Goal: Communication & Community: Share content

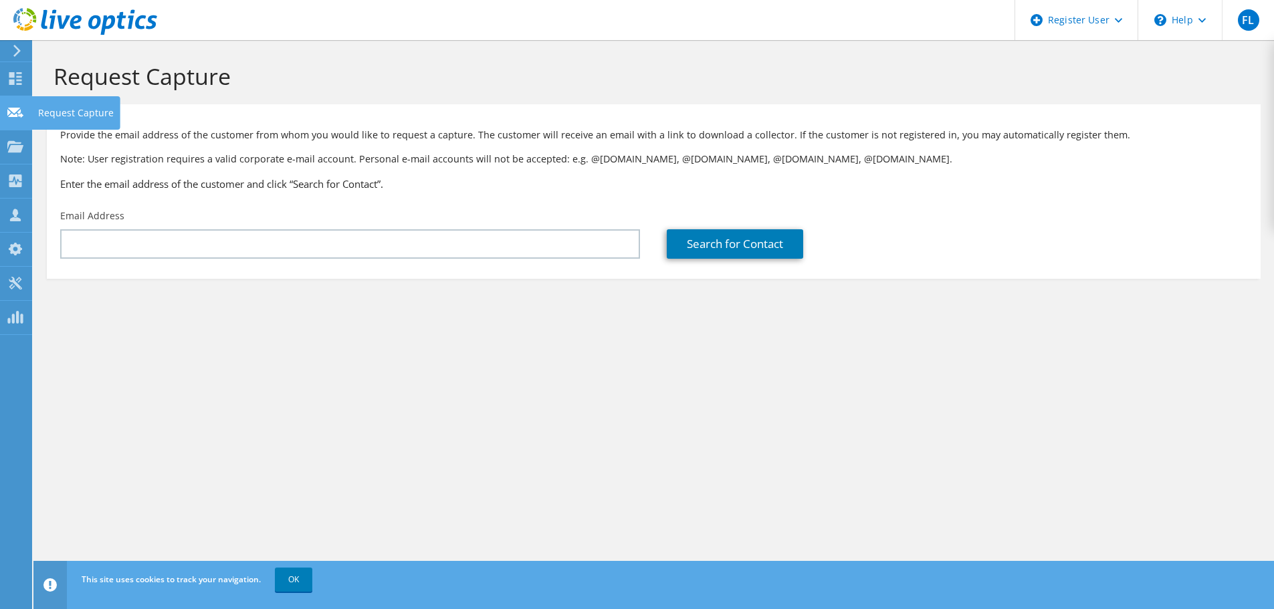
click at [20, 121] on div at bounding box center [15, 114] width 16 height 15
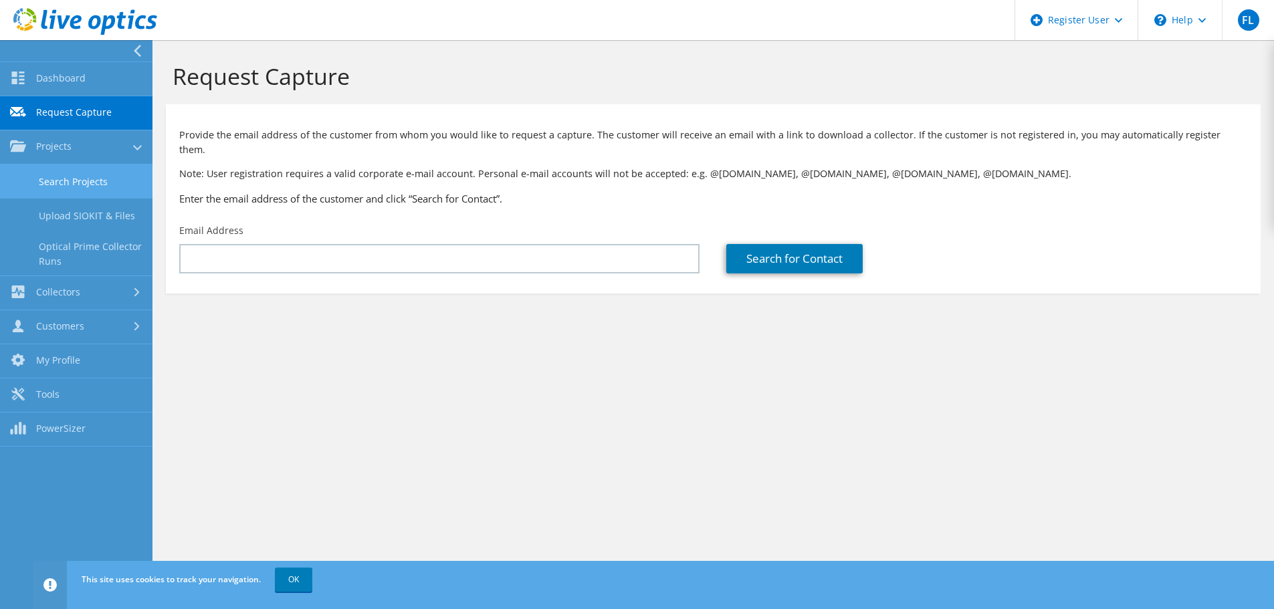
click at [27, 173] on link "Search Projects" at bounding box center [76, 182] width 153 height 34
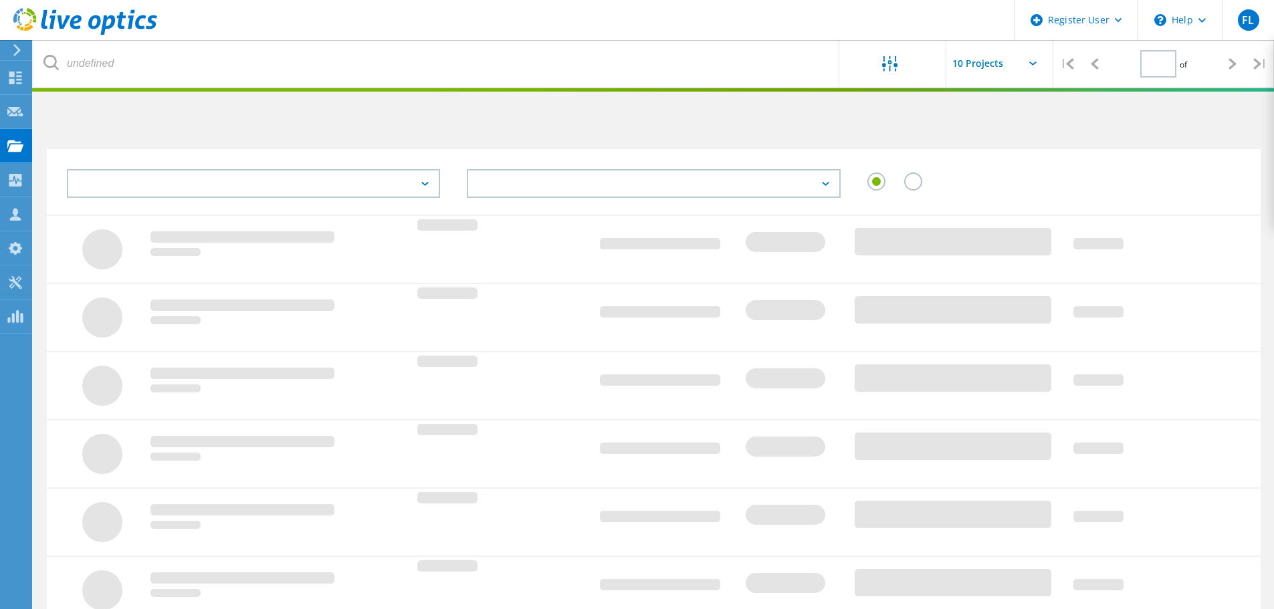
type input "1"
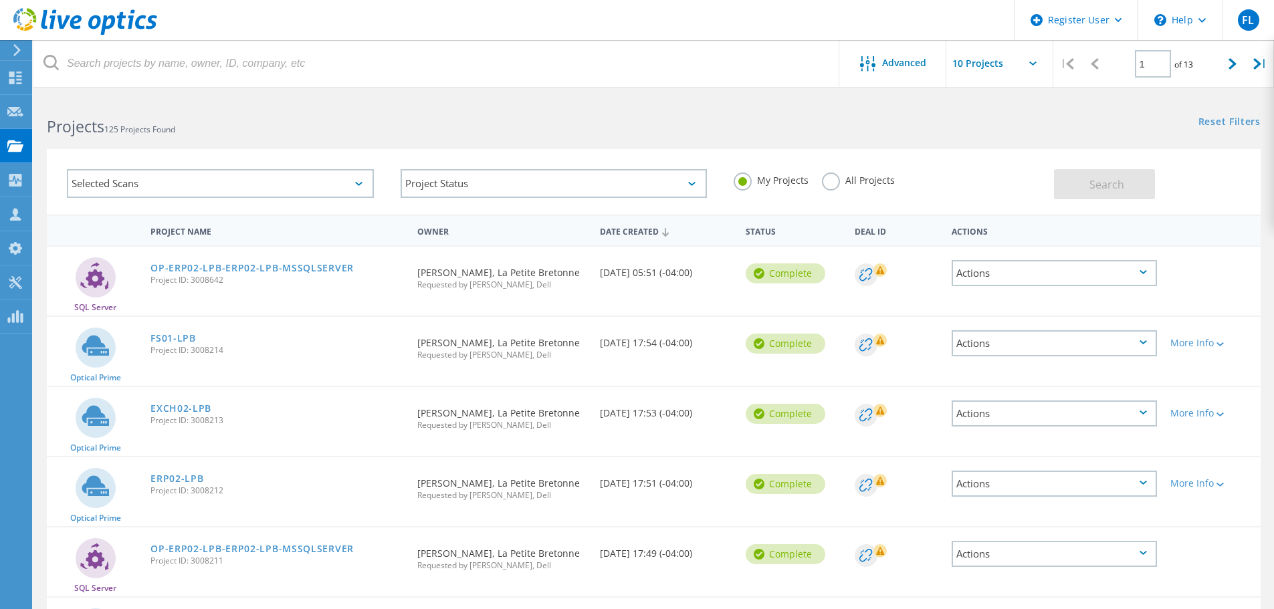
click at [839, 66] on div at bounding box center [436, 63] width 806 height 47
click at [863, 59] on icon at bounding box center [867, 63] width 15 height 15
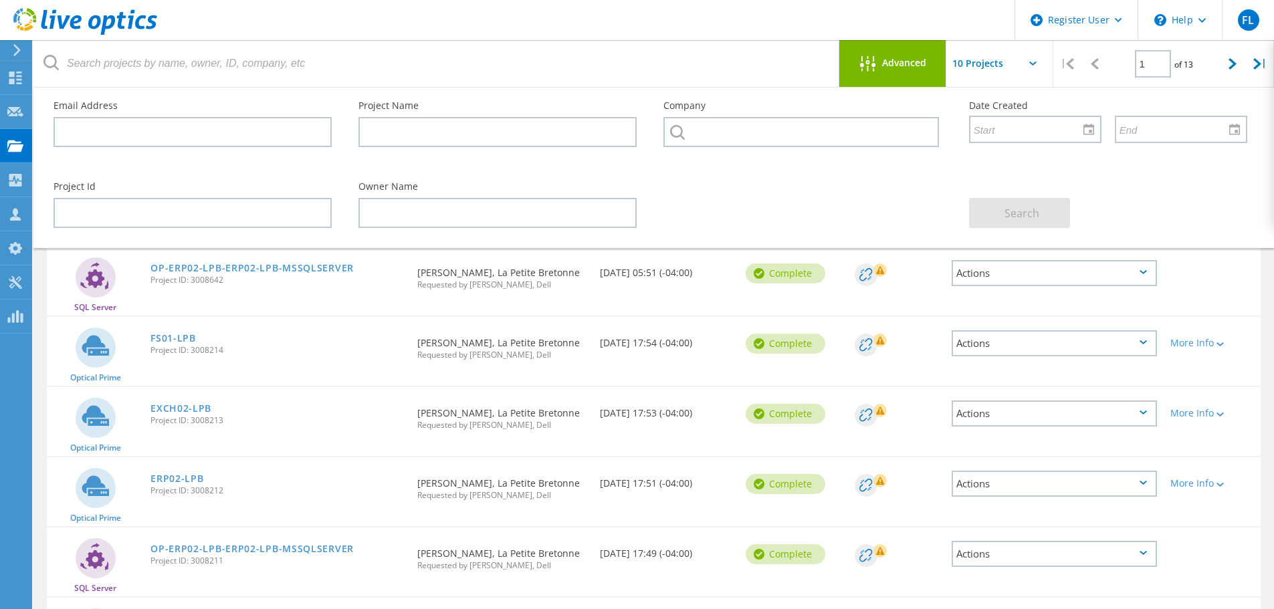
click at [965, 58] on input "text" at bounding box center [1013, 63] width 134 height 47
click at [879, 49] on div "Advanced" at bounding box center [892, 63] width 107 height 47
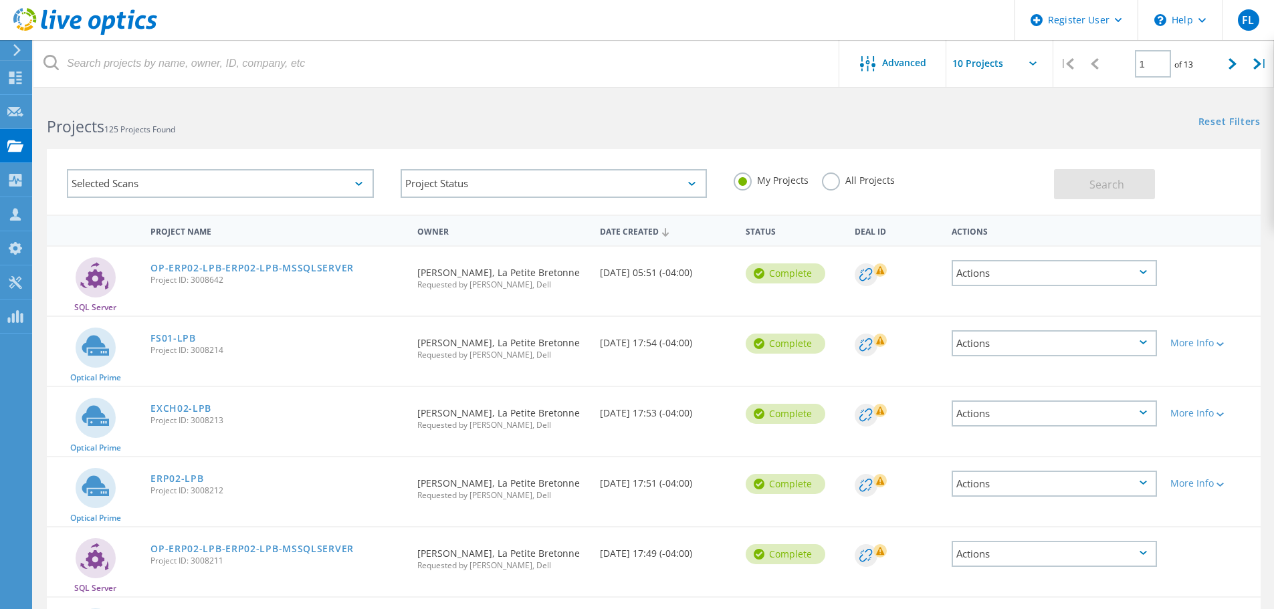
click at [832, 175] on label "All Projects" at bounding box center [858, 179] width 73 height 13
click at [0, 0] on input "All Projects" at bounding box center [0, 0] width 0 height 0
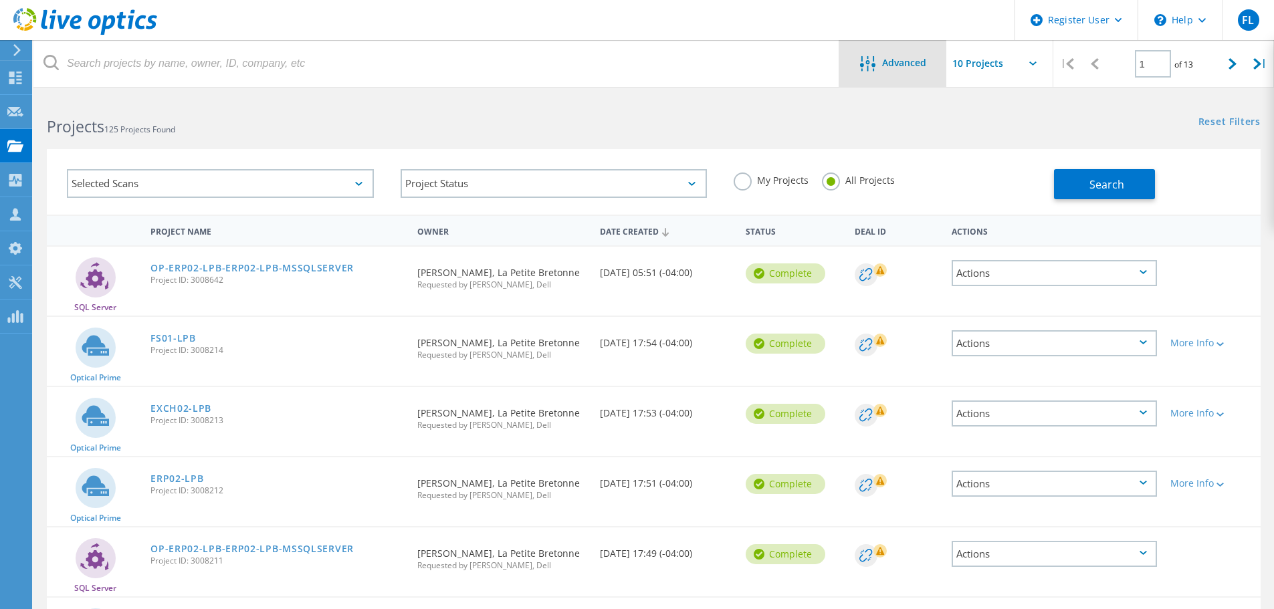
click at [876, 54] on div "Advanced" at bounding box center [892, 63] width 107 height 47
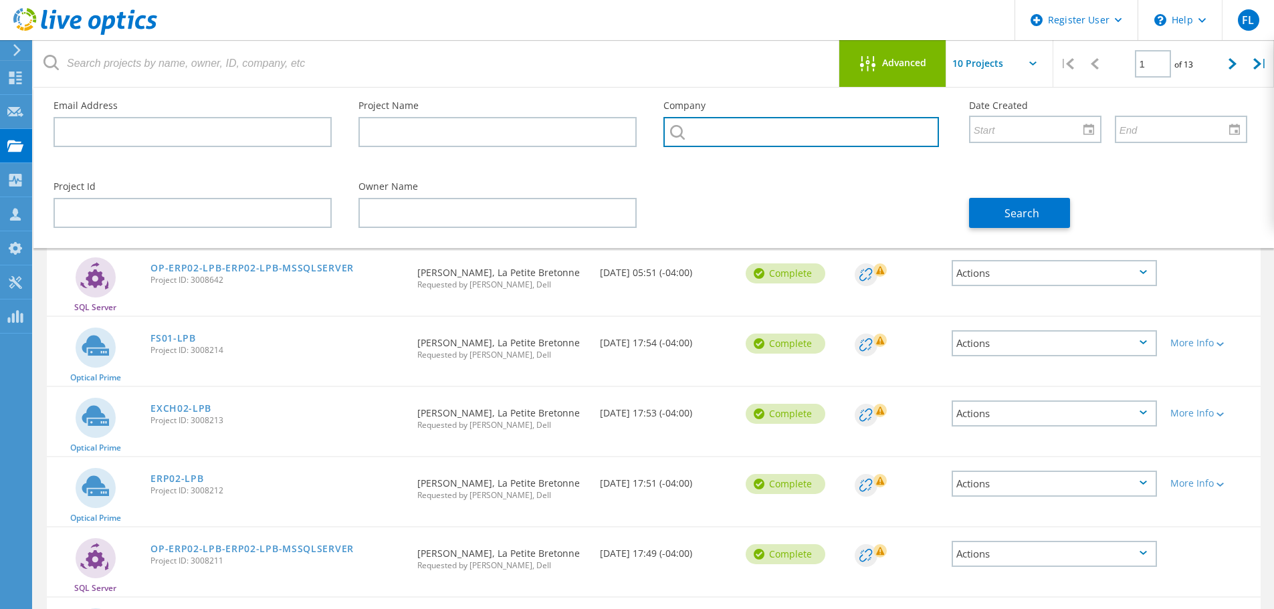
click at [872, 134] on input "text" at bounding box center [801, 132] width 275 height 30
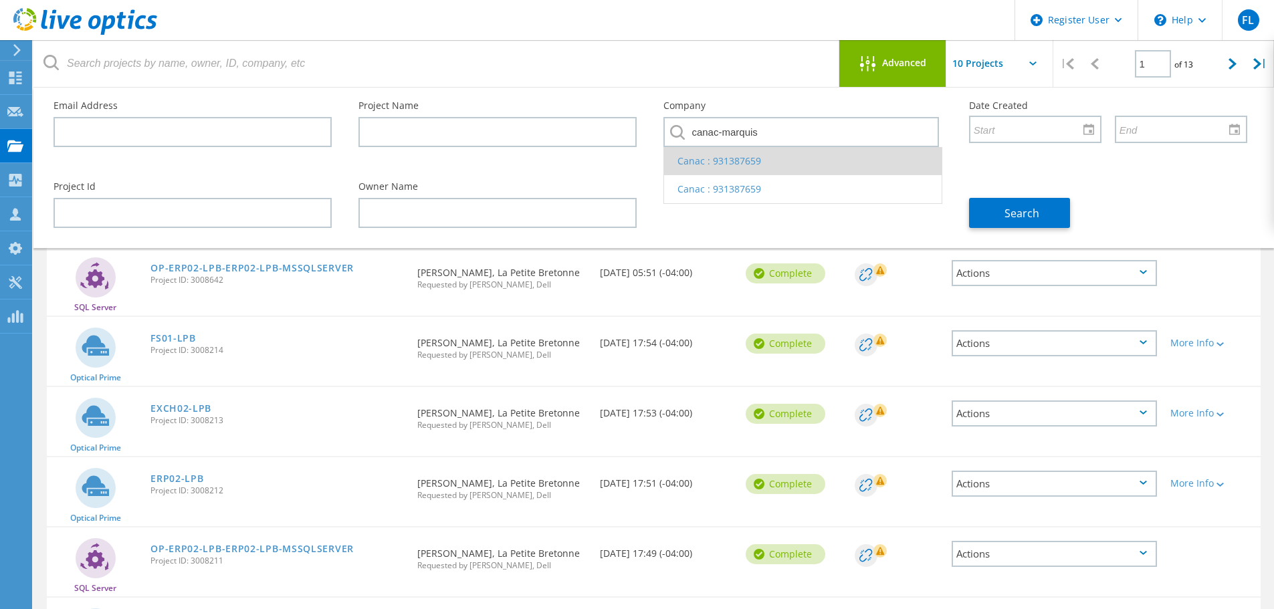
click at [748, 161] on li "Canac : 931387659" at bounding box center [802, 161] width 277 height 28
type input "Canac : 931387659"
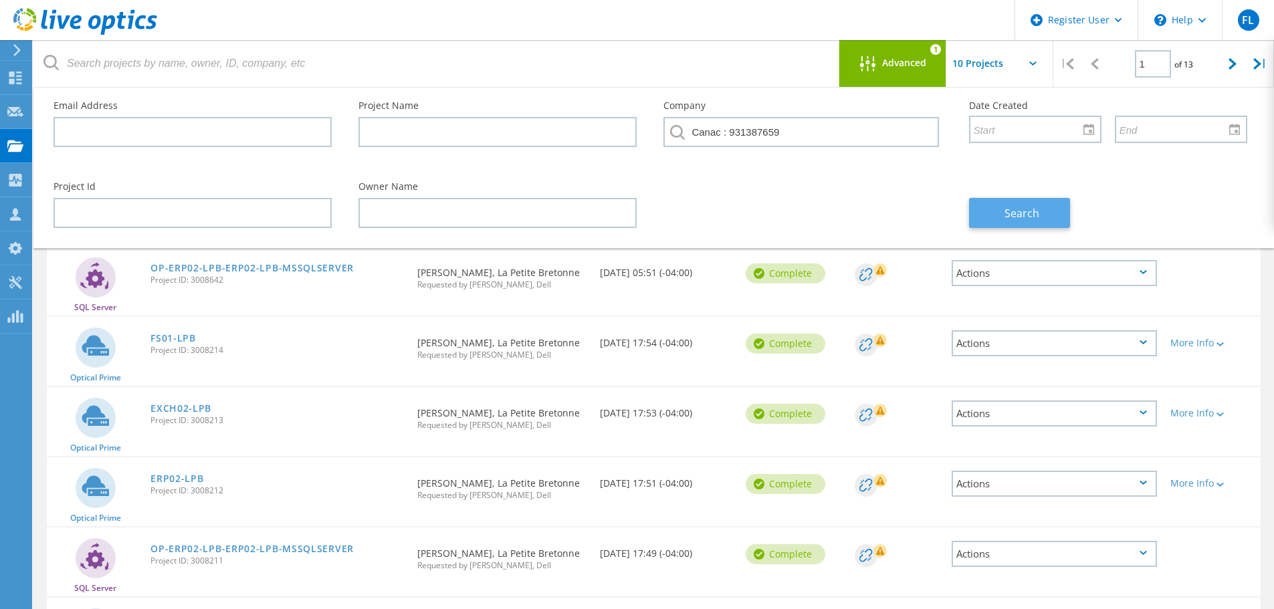
click at [1053, 211] on button "Search" at bounding box center [1019, 213] width 101 height 30
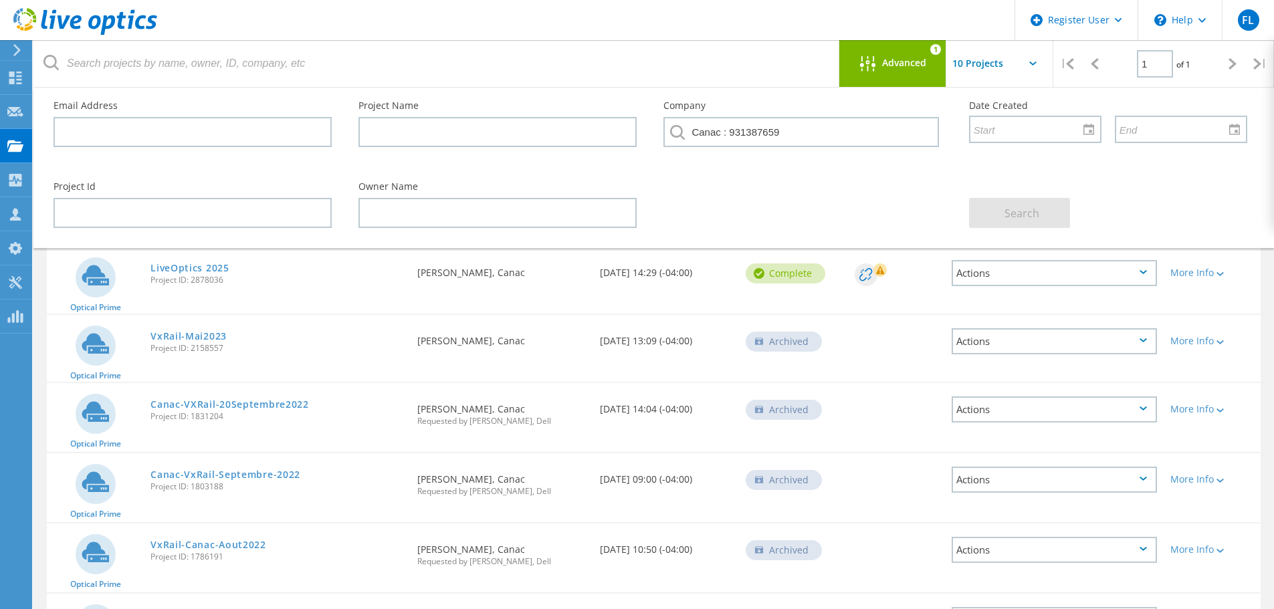
click at [880, 72] on div at bounding box center [871, 64] width 22 height 17
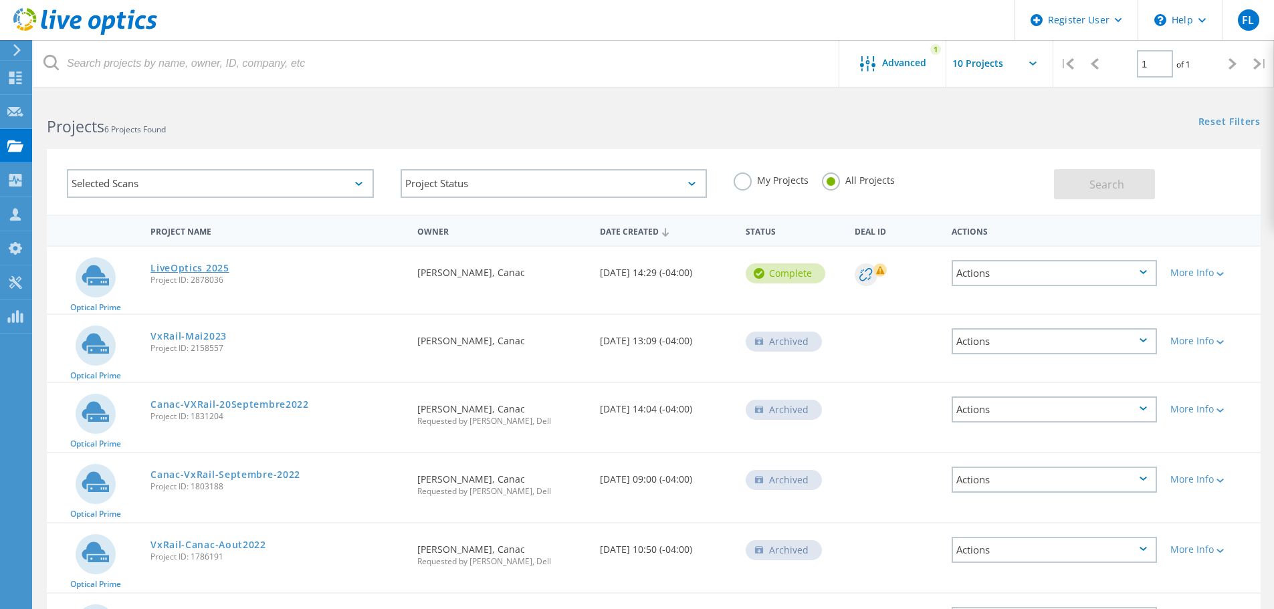
drag, startPoint x: 210, startPoint y: 270, endPoint x: 221, endPoint y: 264, distance: 12.9
click at [210, 270] on link "LiveOptics 2025" at bounding box center [190, 268] width 79 height 9
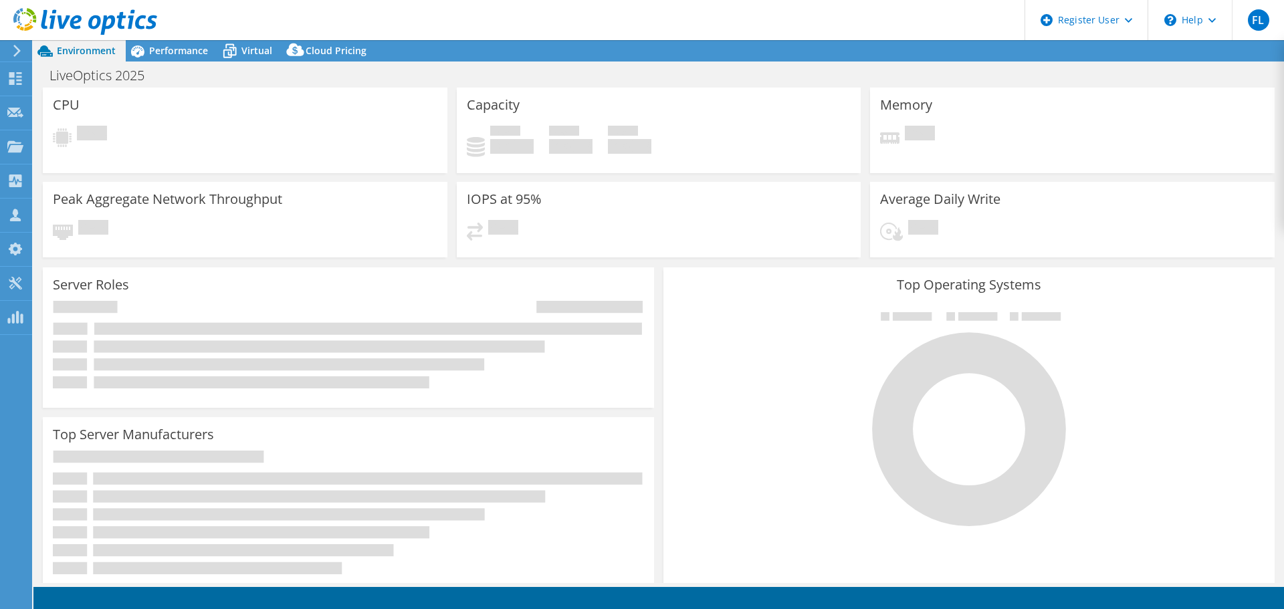
select select "[GEOGRAPHIC_DATA]"
select select "CAD"
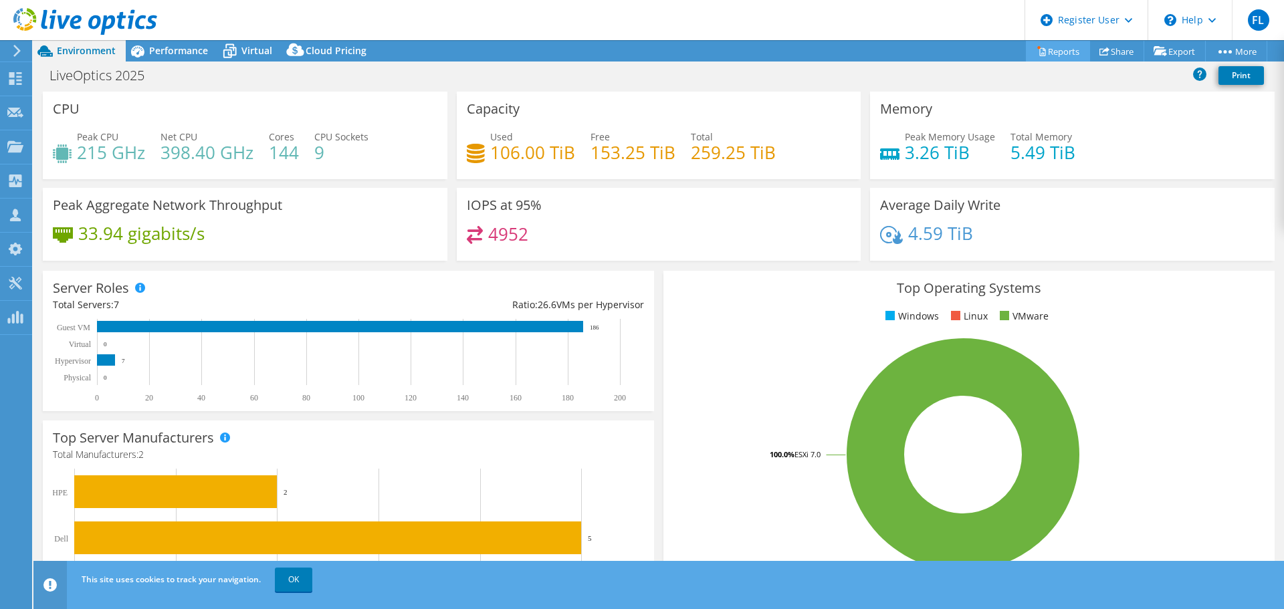
click at [1044, 45] on link "Reports" at bounding box center [1058, 51] width 64 height 21
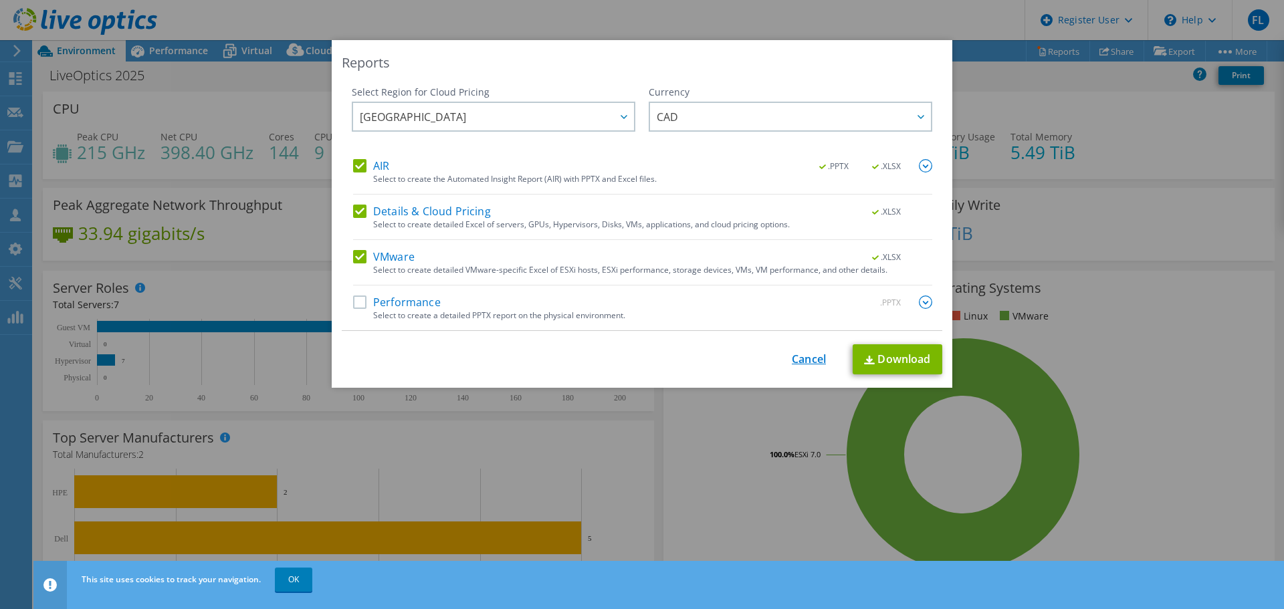
click at [805, 359] on link "Cancel" at bounding box center [809, 359] width 34 height 13
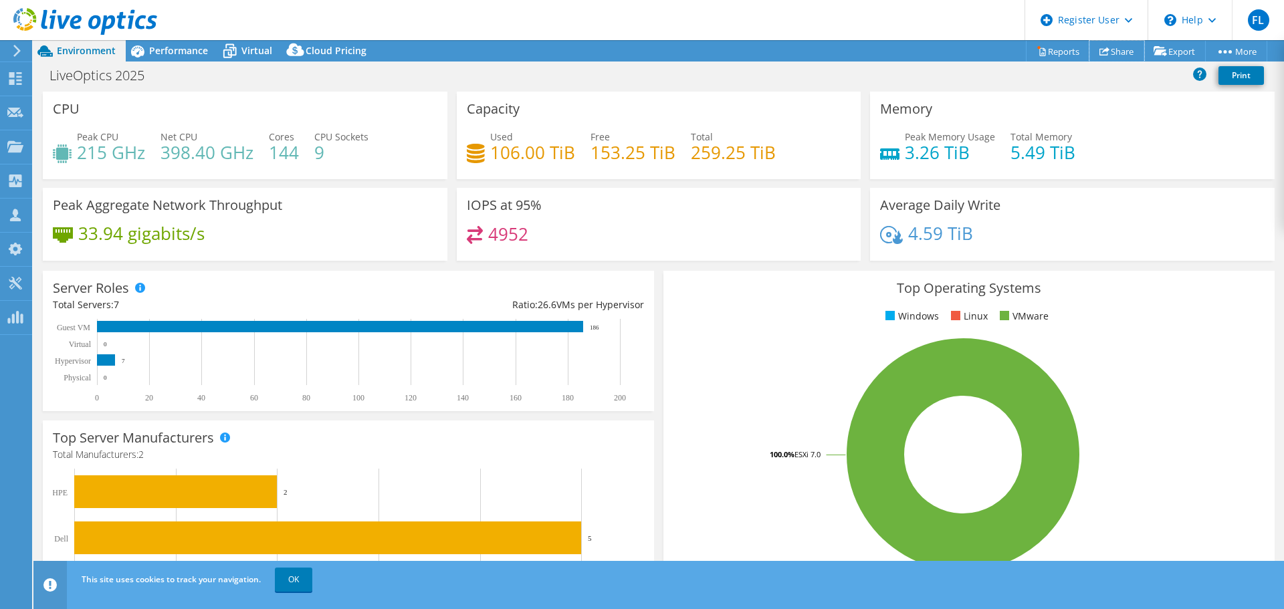
click at [1100, 45] on link "Share" at bounding box center [1117, 51] width 55 height 21
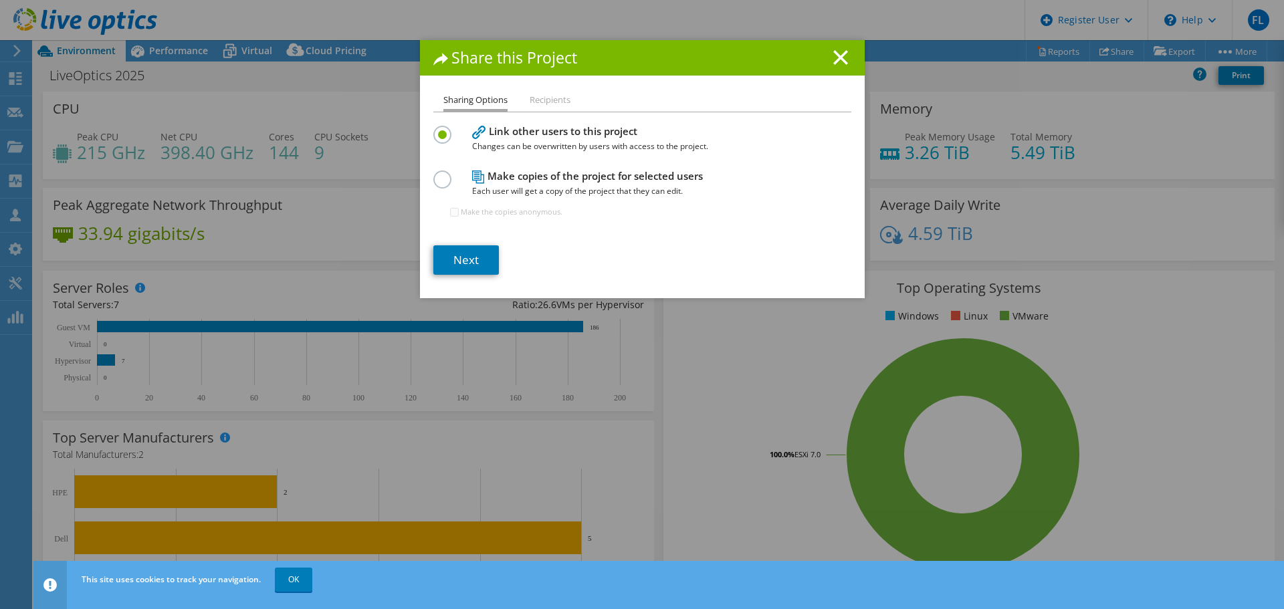
click at [456, 244] on section "Link other users to this project Changes can be overwritten by users with acces…" at bounding box center [642, 198] width 418 height 153
click at [456, 258] on link "Next" at bounding box center [466, 259] width 66 height 29
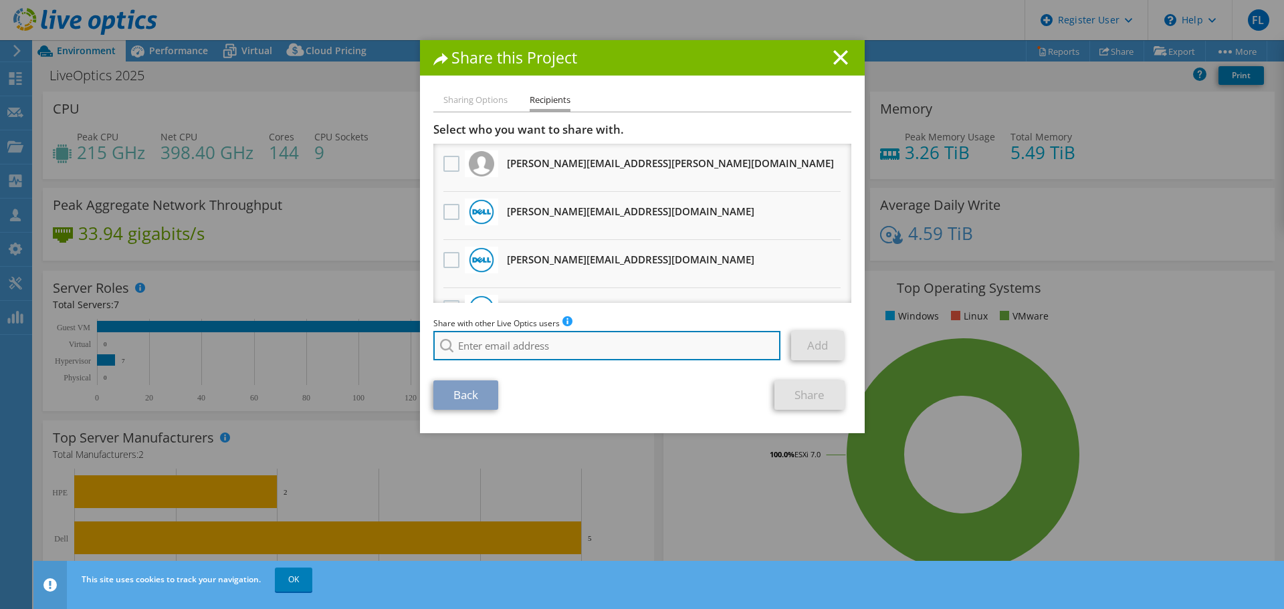
click at [497, 332] on input "search" at bounding box center [607, 345] width 348 height 29
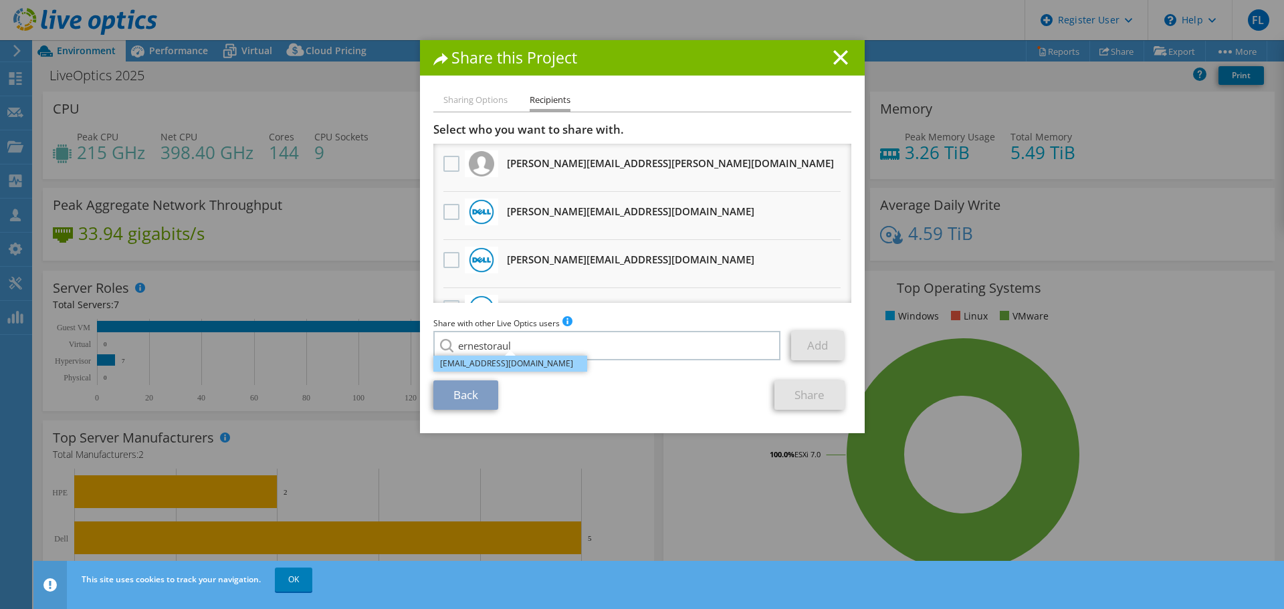
click at [526, 365] on li "[EMAIL_ADDRESS][DOMAIN_NAME]" at bounding box center [510, 364] width 154 height 16
type input "[EMAIL_ADDRESS][DOMAIN_NAME]"
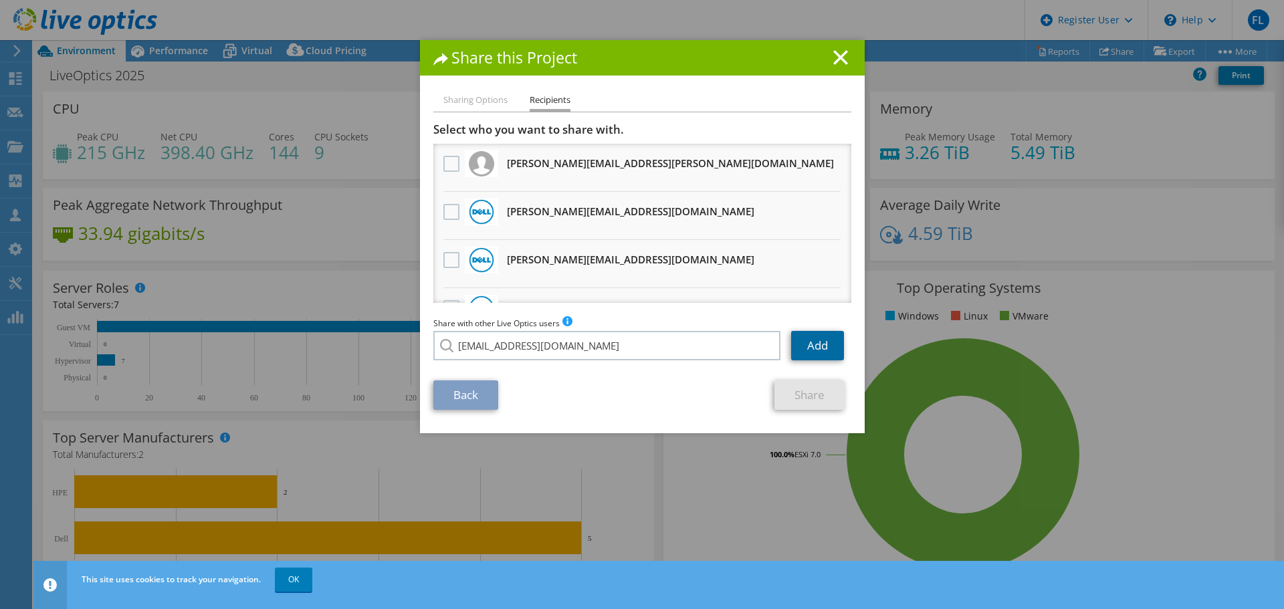
click at [815, 350] on link "Add" at bounding box center [817, 345] width 53 height 29
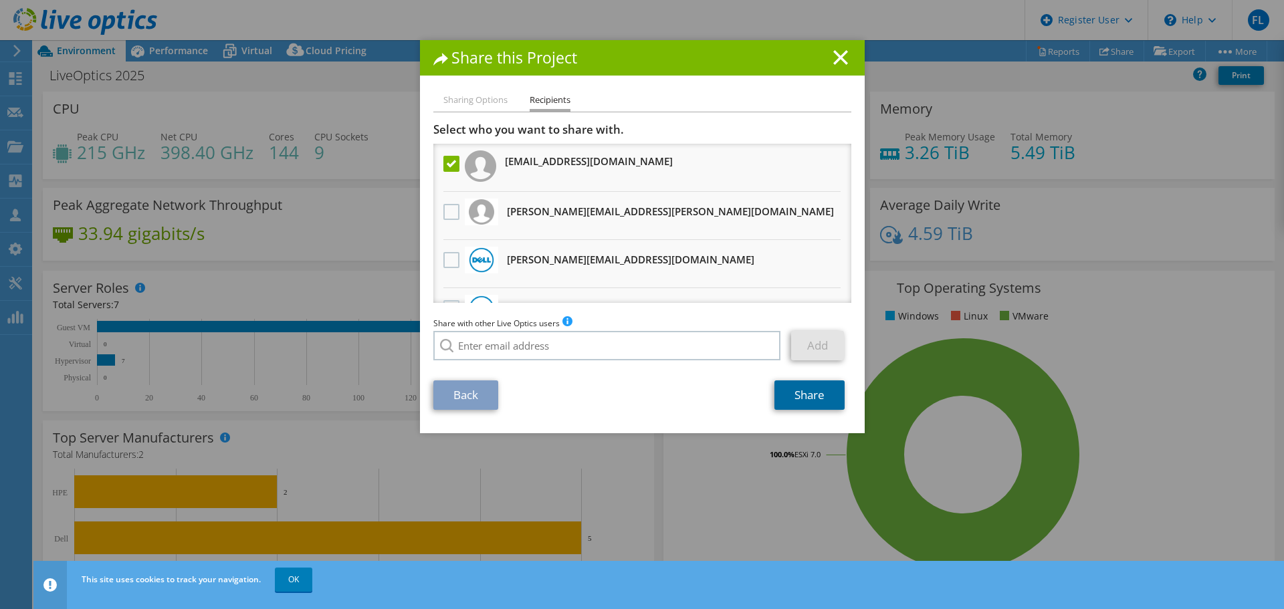
click at [800, 389] on link "Share" at bounding box center [810, 395] width 70 height 29
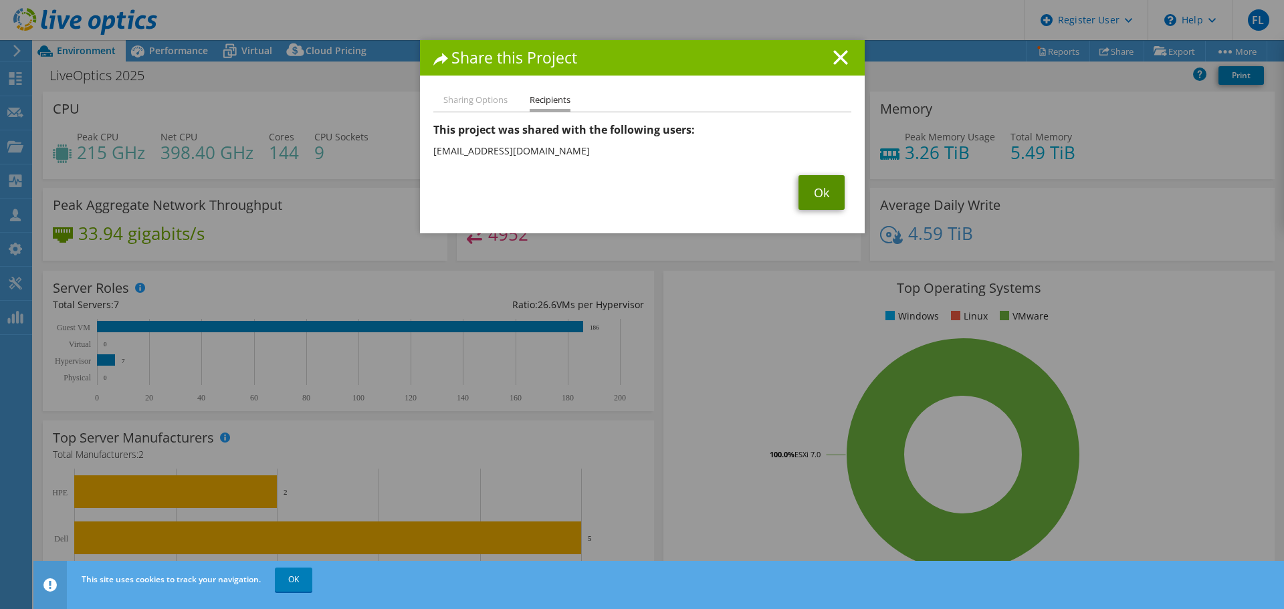
click at [821, 183] on link "Ok" at bounding box center [822, 192] width 46 height 35
